Goal: Task Accomplishment & Management: Complete application form

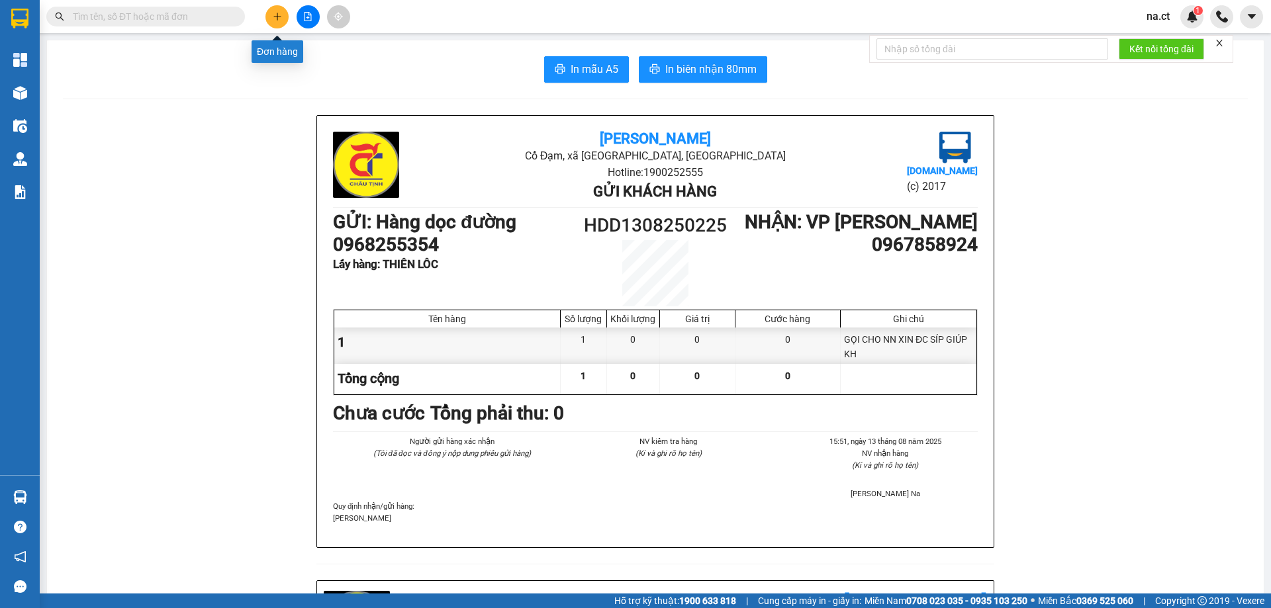
click at [271, 18] on button at bounding box center [276, 16] width 23 height 23
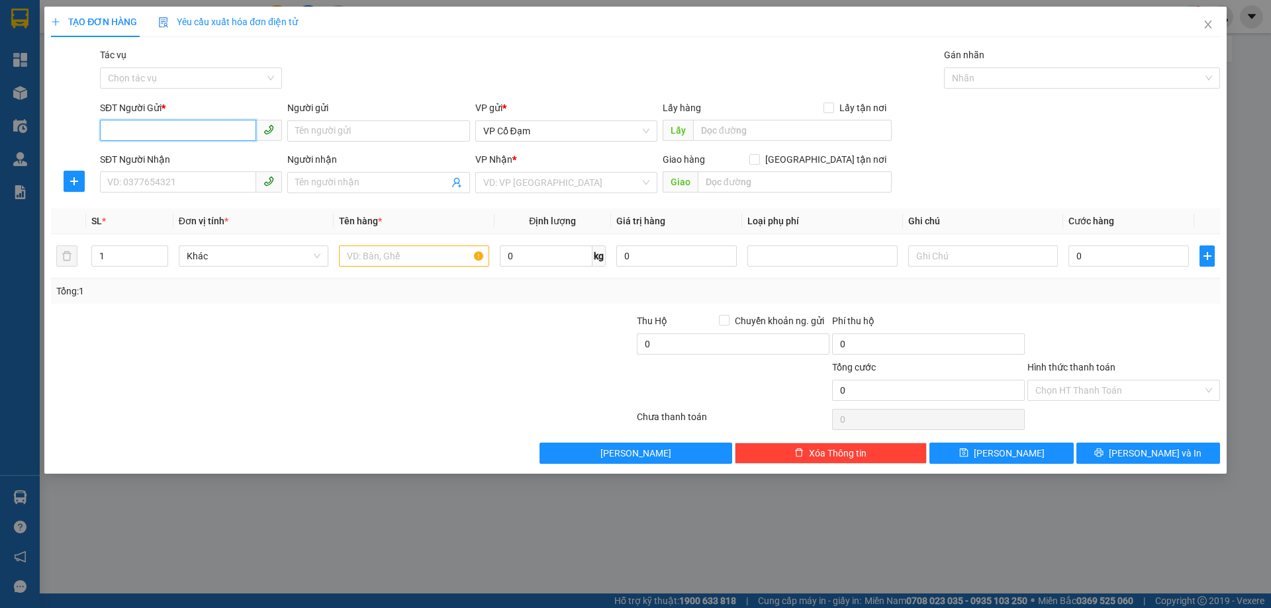
click at [187, 130] on input "SĐT Người Gửi *" at bounding box center [178, 130] width 156 height 21
type input "0989045292"
click at [164, 184] on input "SĐT Người Nhận" at bounding box center [178, 181] width 156 height 21
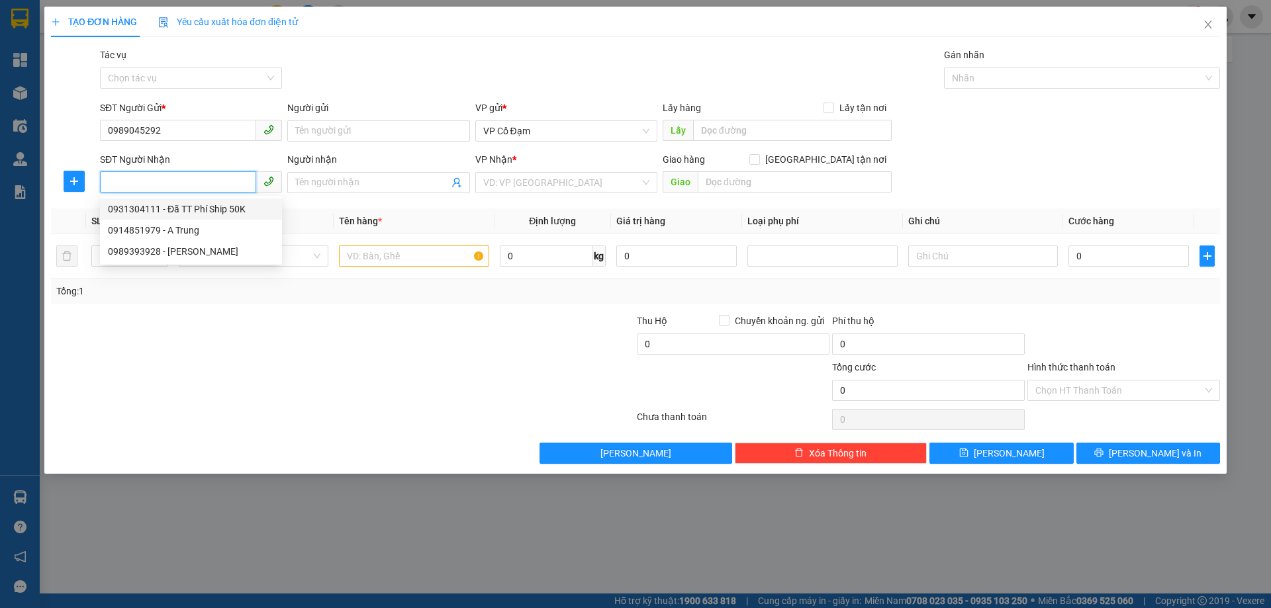
click at [149, 204] on div "0931304111 - Đã TT Phí Ship 50K" at bounding box center [191, 209] width 166 height 15
type input "0931304111"
type input "Đã TT Phí Ship 50K"
type input "NHỜ SHIP. T4 TÒA NHÀ HOA DÔ HOÀNG SÂM NGHĨA ĐÔ [GEOGRAPHIC_DATA]"
type input "80.000"
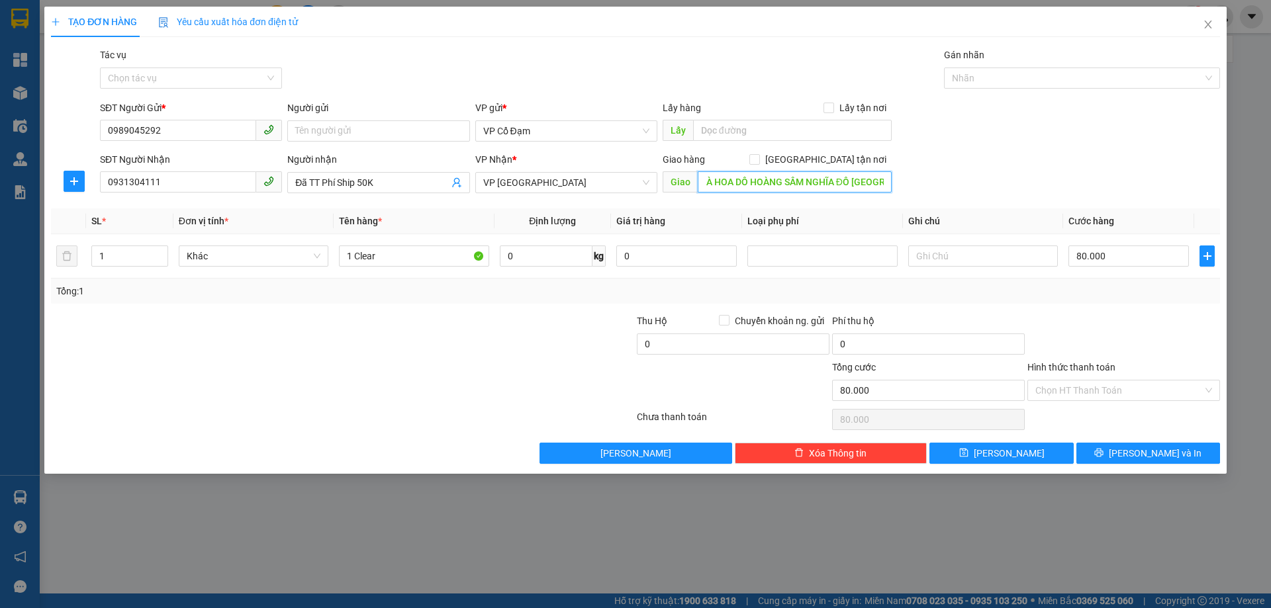
scroll to position [0, 111]
click at [1077, 393] on input "Hình thức thanh toán" at bounding box center [1118, 391] width 167 height 20
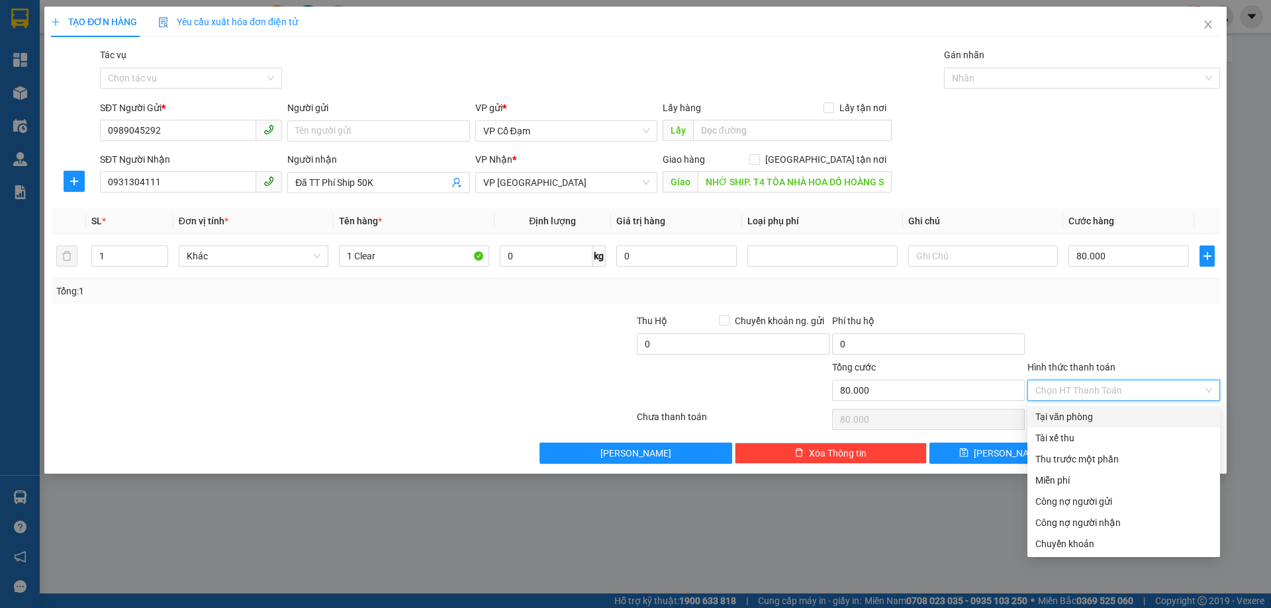
click at [1173, 424] on div "Tại văn phòng" at bounding box center [1123, 416] width 193 height 21
type input "0"
click at [1083, 391] on span "Tại văn phòng" at bounding box center [1123, 391] width 177 height 20
click at [1083, 547] on div "Chuyển khoản" at bounding box center [1123, 544] width 177 height 15
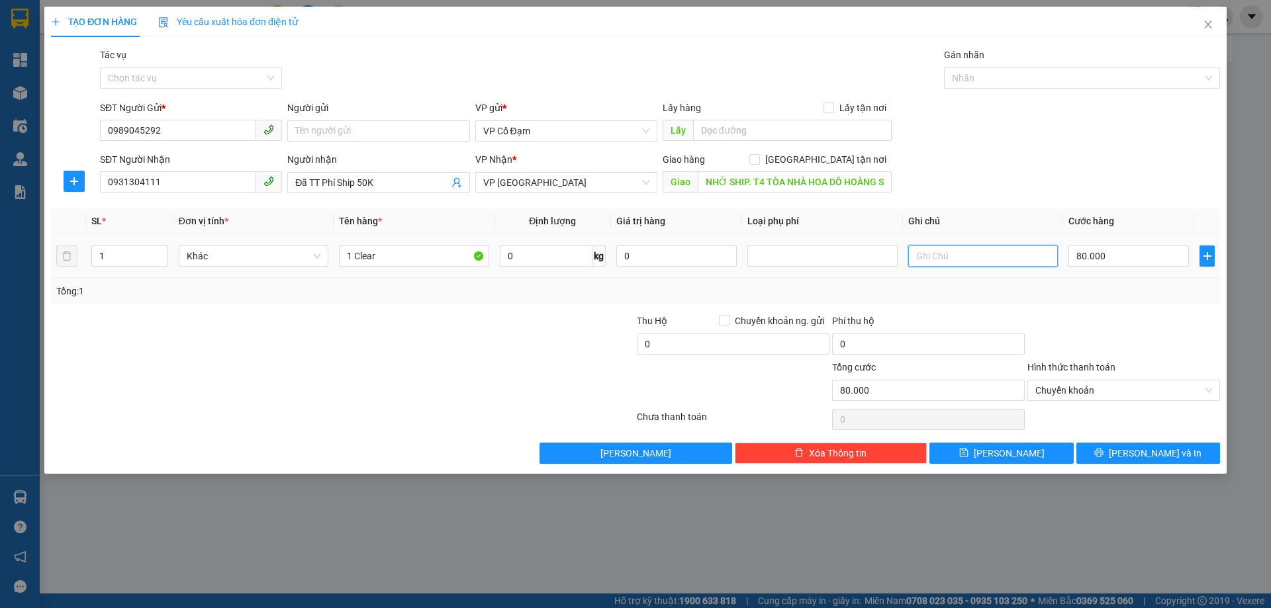
click at [962, 251] on input "text" at bounding box center [983, 256] width 150 height 21
type input "PV ĐÃ THU 50K PHÍ SIP"
click at [1156, 457] on span "[PERSON_NAME] và In" at bounding box center [1155, 453] width 93 height 15
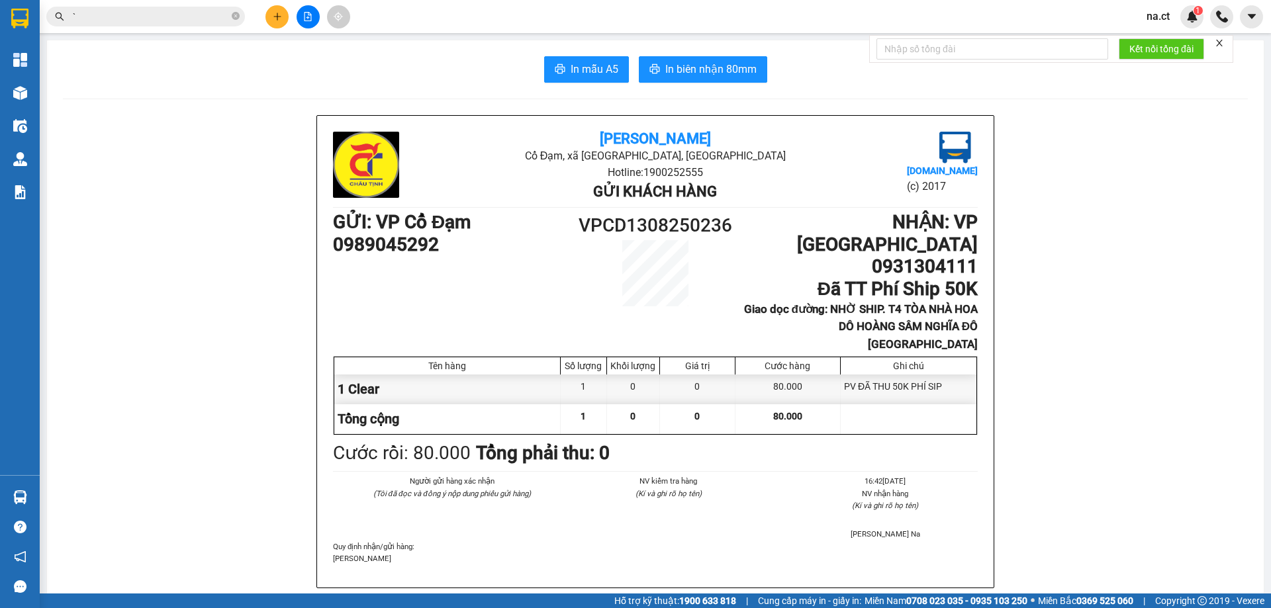
type input "`"
